Goal: Check status: Check status

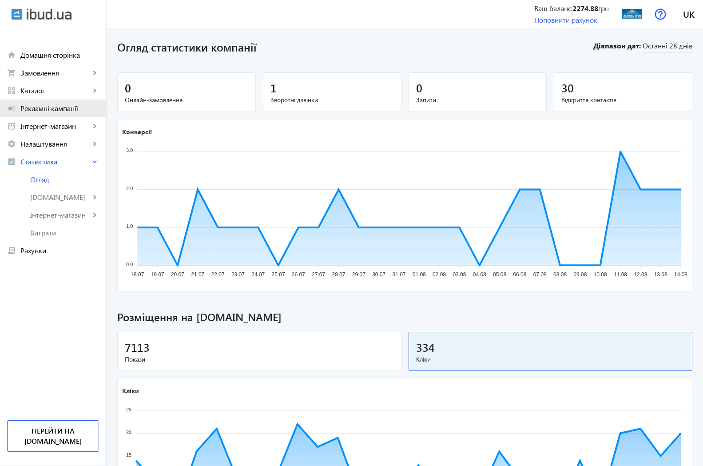
click at [58, 107] on span "Рекламні кампанії" at bounding box center [59, 108] width 79 height 9
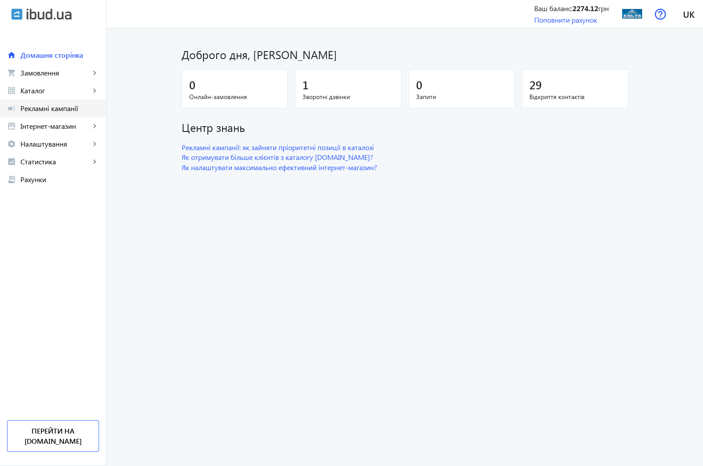
click at [33, 109] on span "Рекламні кампанії" at bounding box center [59, 108] width 79 height 9
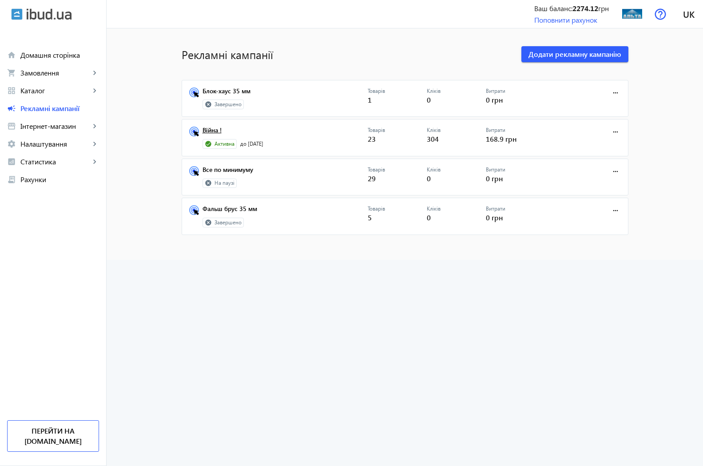
click at [205, 128] on link "Війна !" at bounding box center [285, 133] width 165 height 12
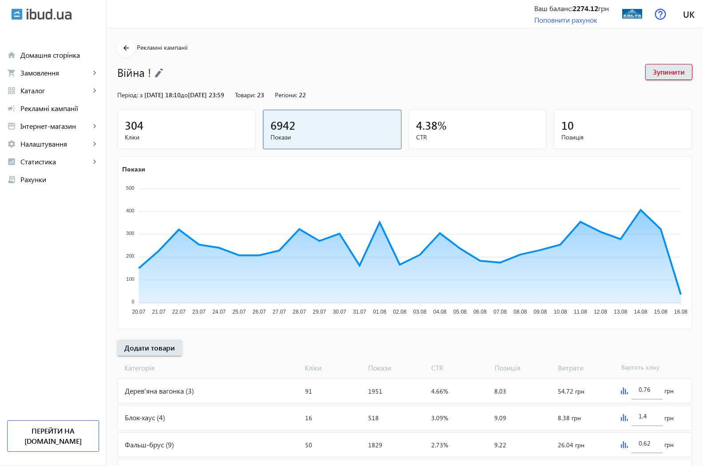
click at [130, 129] on span "304" at bounding box center [134, 125] width 19 height 15
